Goal: Information Seeking & Learning: Learn about a topic

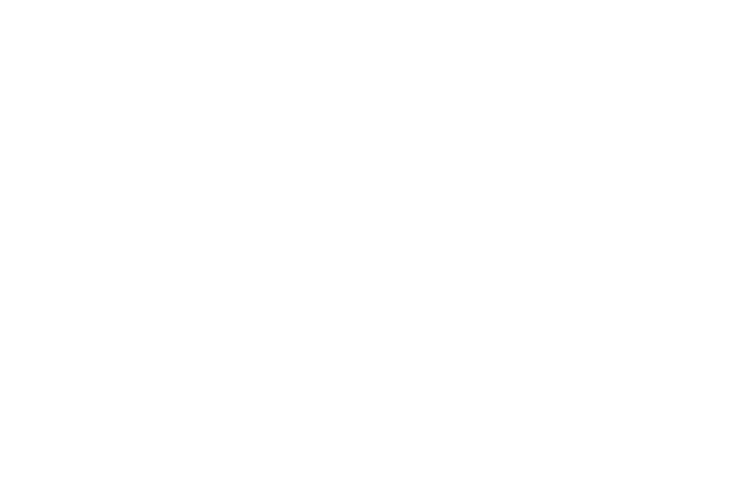
click at [37, 92] on icon at bounding box center [31, 93] width 35 height 29
click at [128, 366] on h4 "Cavallino Bianco Family Spa Grand Hotel ****ˢ" at bounding box center [195, 385] width 305 height 38
click at [114, 267] on h4 "Familienresidence & Suiten Das Grafenstein ****ˢ" at bounding box center [195, 270] width 305 height 38
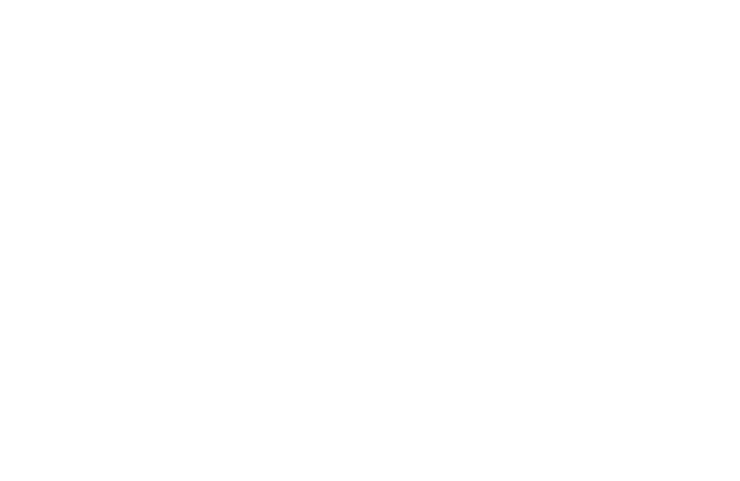
scroll to position [853, 0]
click at [83, 327] on span "+39 0473 563 853" at bounding box center [96, 331] width 91 height 11
click at [703, 213] on icon at bounding box center [712, 227] width 40 height 33
click at [700, 216] on icon at bounding box center [712, 227] width 40 height 33
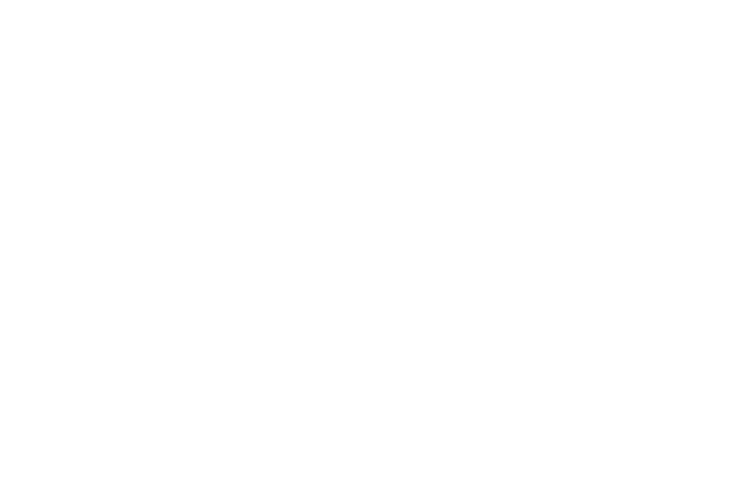
click at [707, 220] on icon at bounding box center [712, 227] width 40 height 33
click at [715, 225] on icon at bounding box center [712, 227] width 40 height 33
click at [706, 218] on icon at bounding box center [712, 227] width 40 height 33
click at [22, 212] on icon at bounding box center [29, 227] width 40 height 33
click at [30, 211] on icon at bounding box center [29, 227] width 40 height 33
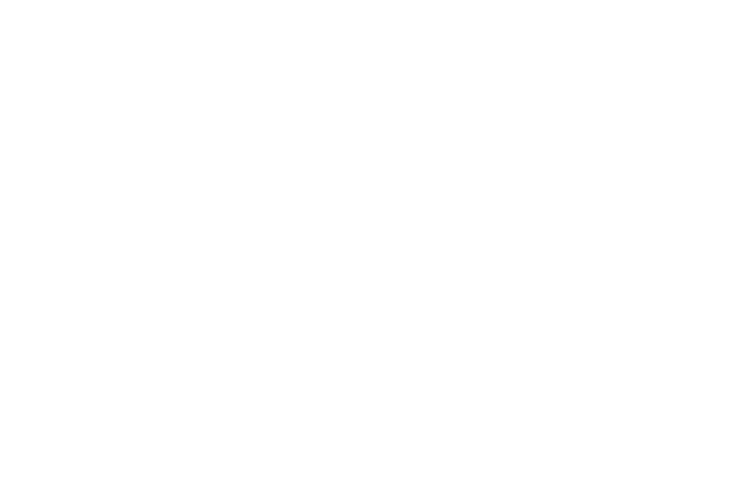
click at [35, 216] on icon at bounding box center [29, 227] width 40 height 33
click at [27, 218] on icon at bounding box center [29, 227] width 40 height 33
click at [21, 223] on icon at bounding box center [29, 227] width 40 height 33
click at [434, 251] on link "mehr erfahren" at bounding box center [430, 256] width 84 height 11
click at [673, 278] on div at bounding box center [370, 282] width 682 height 384
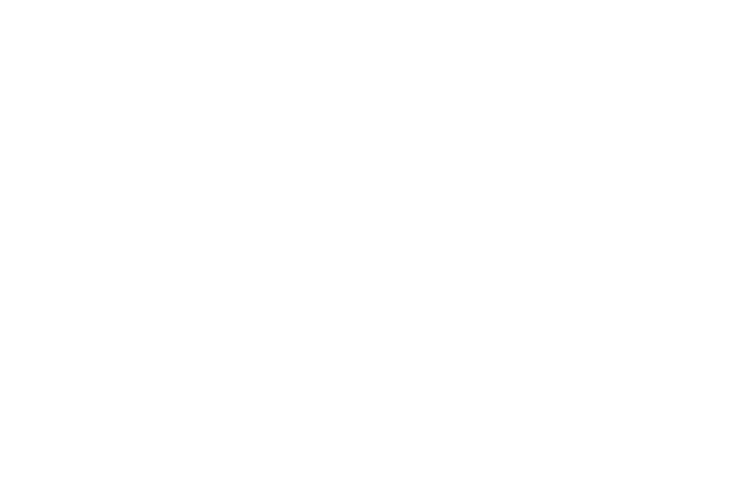
click at [679, 271] on div at bounding box center [370, 282] width 682 height 384
click at [709, 52] on icon at bounding box center [711, 53] width 31 height 25
click at [716, 217] on icon at bounding box center [712, 230] width 40 height 33
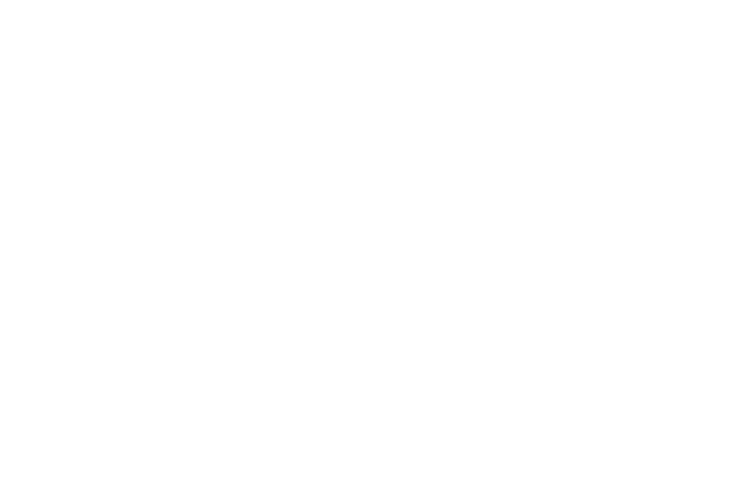
scroll to position [2193, 0]
click at [367, 220] on img at bounding box center [370, 204] width 218 height 163
click at [615, 178] on img at bounding box center [603, 185] width 218 height 163
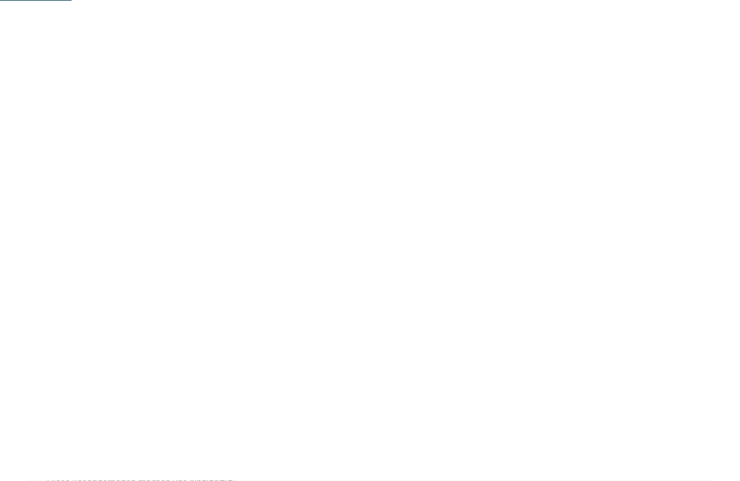
scroll to position [484, 0]
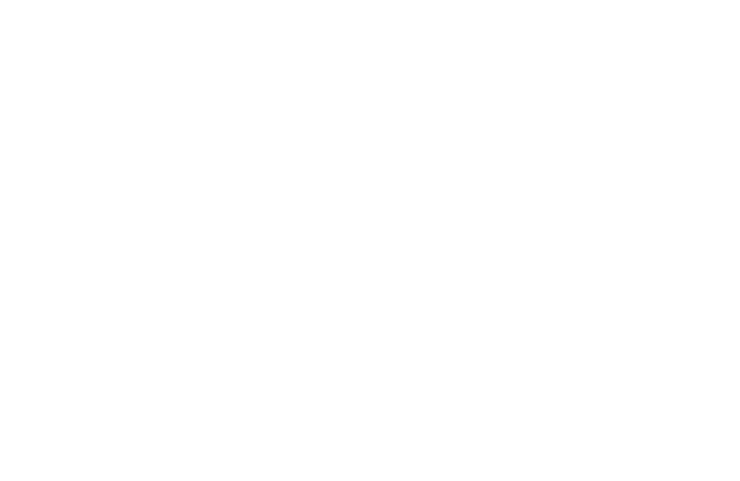
scroll to position [246, 0]
click at [453, 337] on h4 "Family Resort [PERSON_NAME] ****ˢ" at bounding box center [544, 345] width 305 height 19
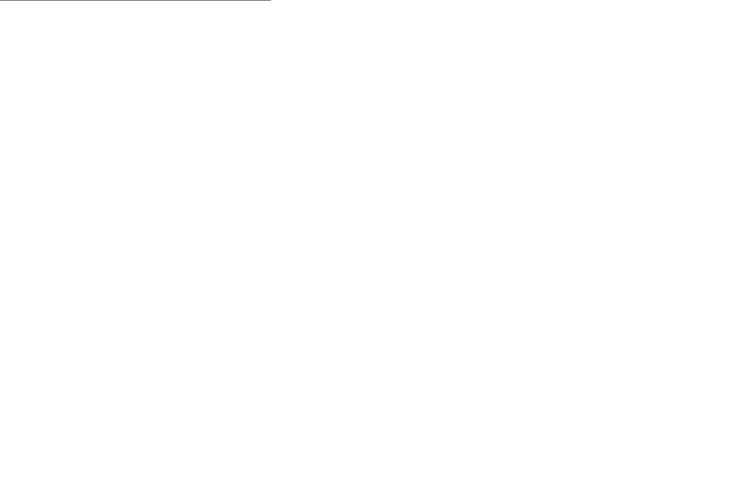
scroll to position [1786, 0]
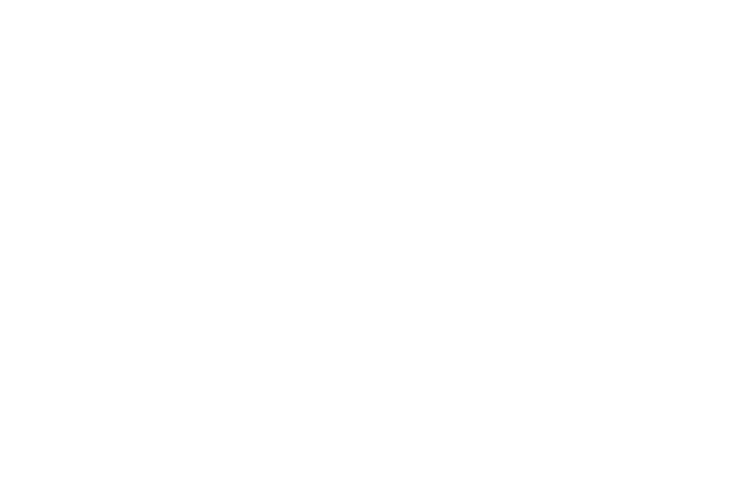
click at [381, 196] on span "Kids Club" at bounding box center [369, 202] width 48 height 12
click at [569, 335] on div "Besonders hervorheben möchten wir natürlich unser Kinderbetreuungsprogramm in Z…" at bounding box center [370, 378] width 682 height 275
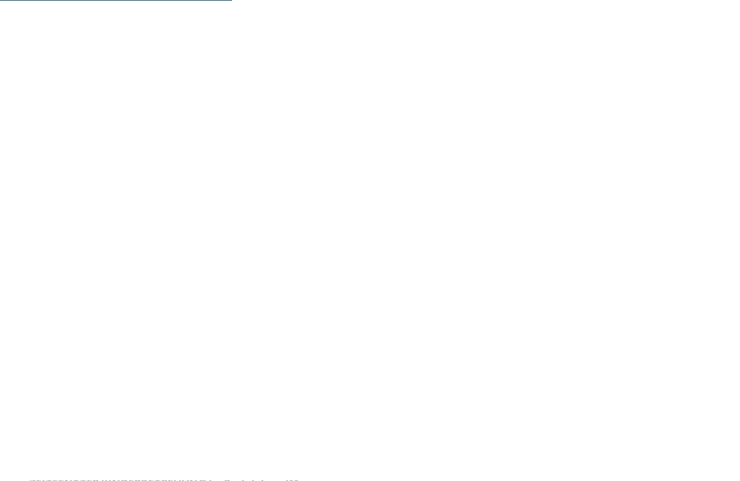
click at [616, 397] on div "Dolomit Panorama SPA" at bounding box center [603, 420] width 218 height 46
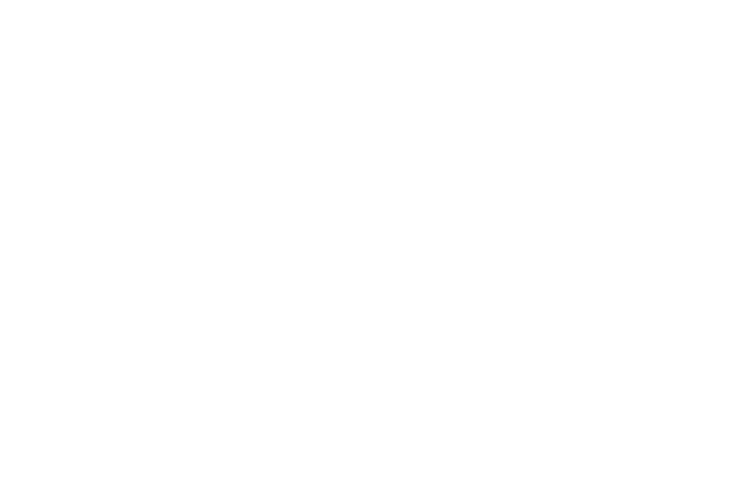
scroll to position [1978, 0]
click at [456, 391] on link "mehr erfahren" at bounding box center [430, 396] width 84 height 11
click at [710, 46] on icon at bounding box center [711, 53] width 31 height 25
